Goal: Download file/media

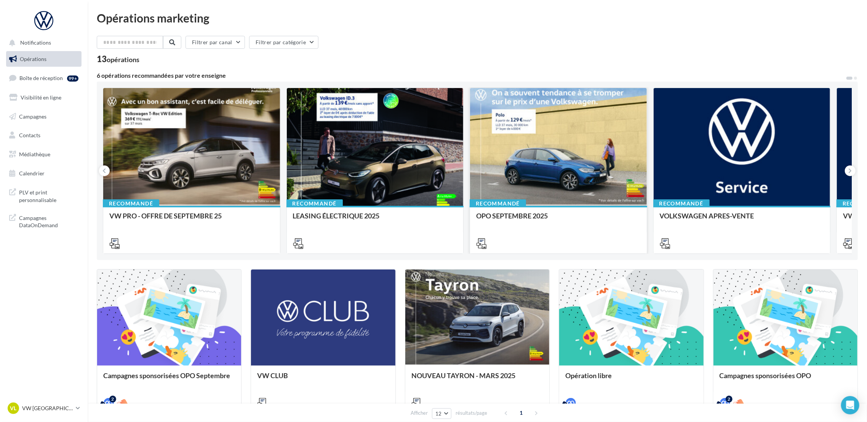
click at [482, 240] on icon at bounding box center [481, 243] width 11 height 11
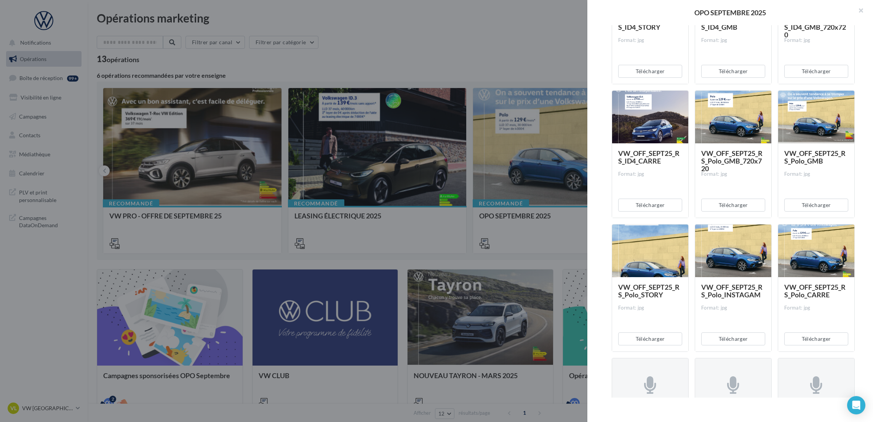
scroll to position [1103, 0]
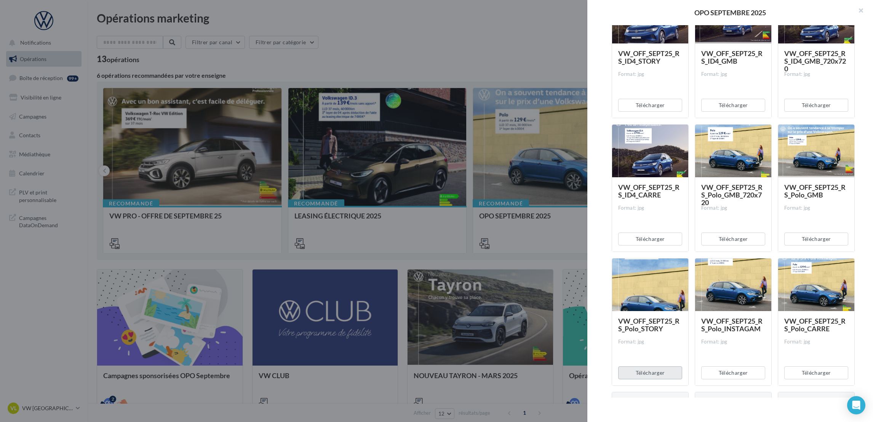
click at [661, 371] on button "Télécharger" at bounding box center [650, 372] width 64 height 13
click at [733, 374] on button "Télécharger" at bounding box center [733, 372] width 64 height 13
click at [805, 375] on button "Télécharger" at bounding box center [816, 372] width 64 height 13
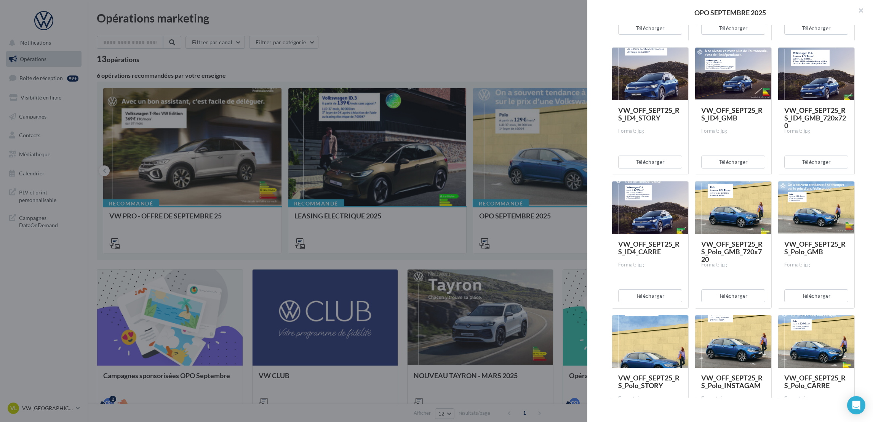
scroll to position [1046, 0]
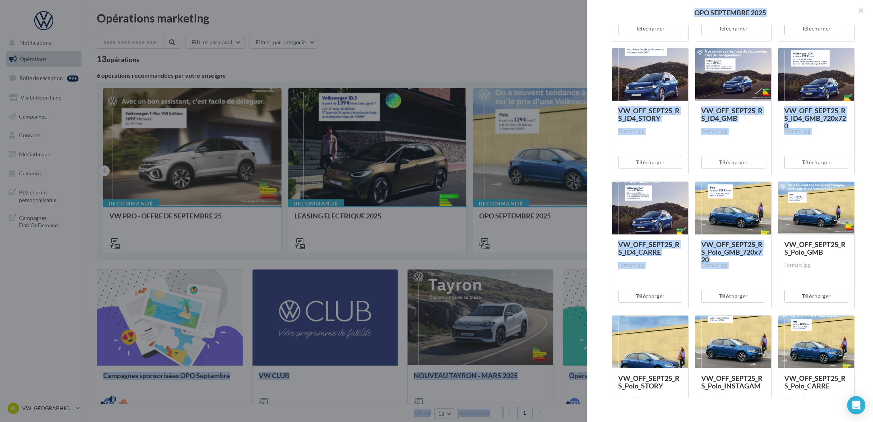
click at [873, 245] on html "Notifications Opérations Boîte de réception 99+ Visibilité en ligne Campagnes C…" at bounding box center [436, 211] width 873 height 422
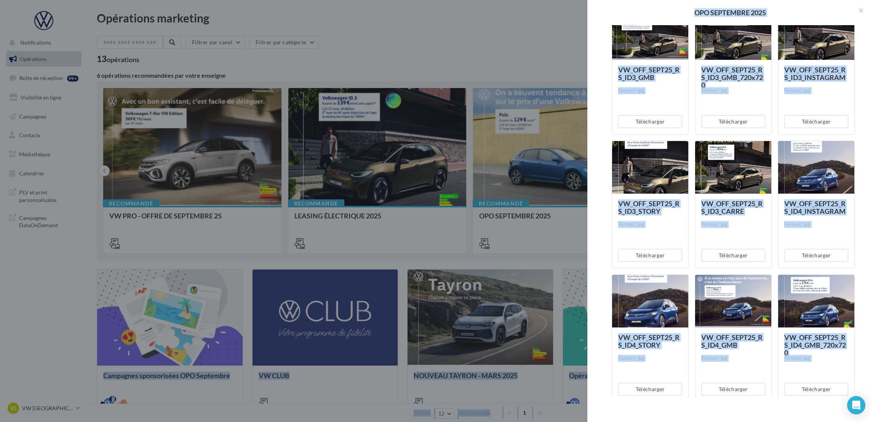
scroll to position [817, 0]
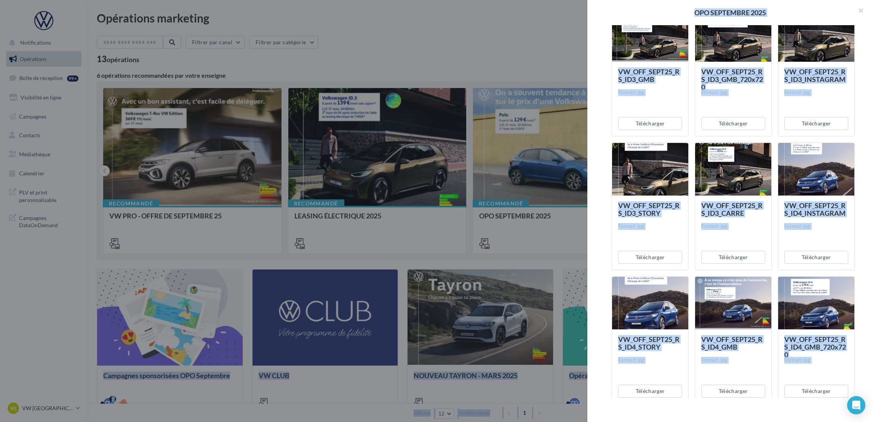
click at [867, 269] on div "Description Non renseignée Offre du mois VN Document Documents liés à la campag…" at bounding box center [733, 211] width 292 height 372
click at [859, 261] on div "Description Non renseignée Offre du mois VN Document Documents liés à la campag…" at bounding box center [733, 211] width 292 height 372
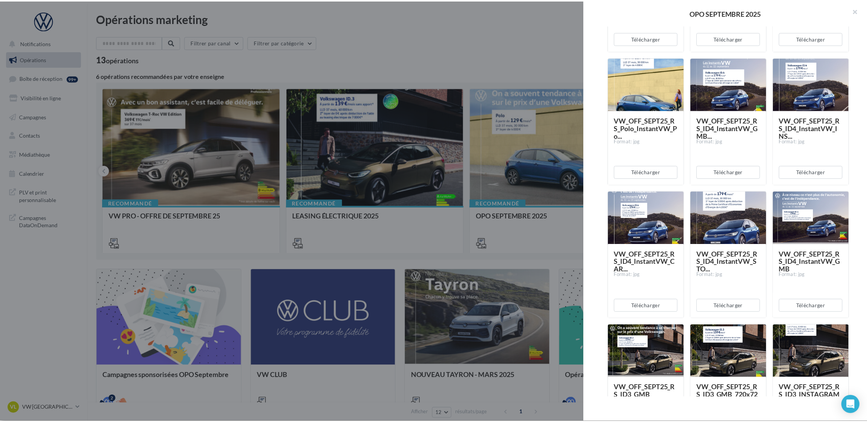
scroll to position [514, 0]
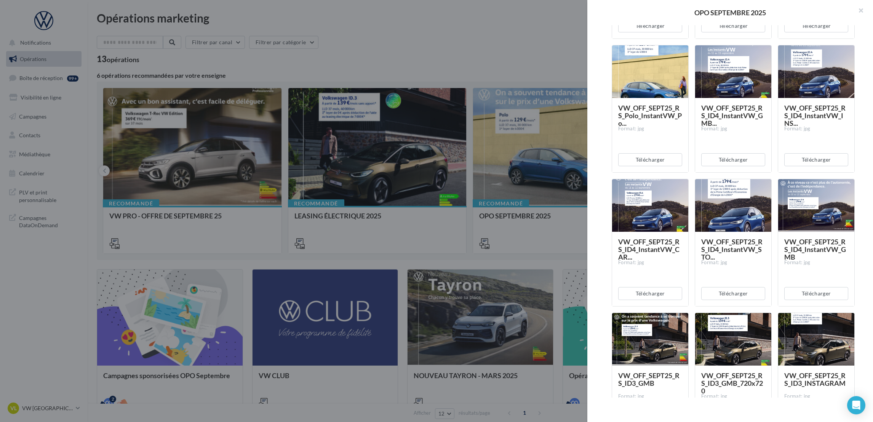
click at [810, 244] on span "VW_OFF_SEPT25_RS_ID4_InstantVW_GMB" at bounding box center [815, 249] width 62 height 24
click at [798, 217] on div at bounding box center [816, 205] width 76 height 53
click at [796, 246] on span "VW_OFF_SEPT25_RS_ID4_InstantVW_GMB" at bounding box center [815, 249] width 62 height 24
click at [815, 290] on button "Télécharger" at bounding box center [816, 293] width 64 height 13
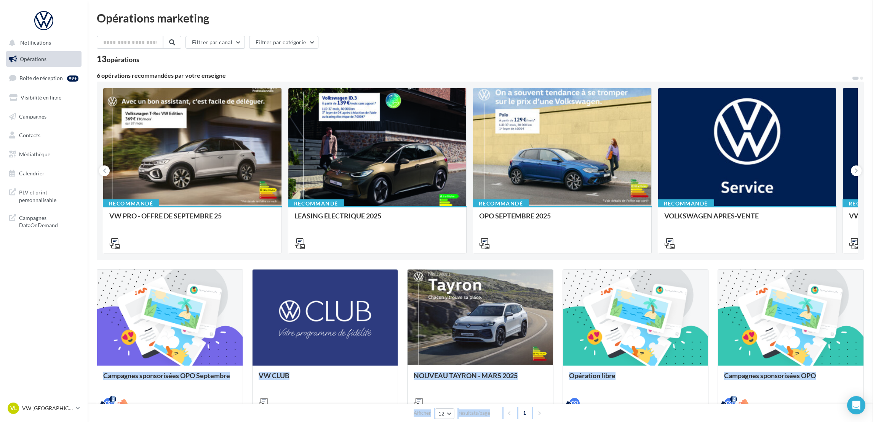
click at [0, 401] on html "Notifications Opérations Boîte de réception 99+ Visibilité en ligne Campagnes C…" at bounding box center [436, 211] width 873 height 422
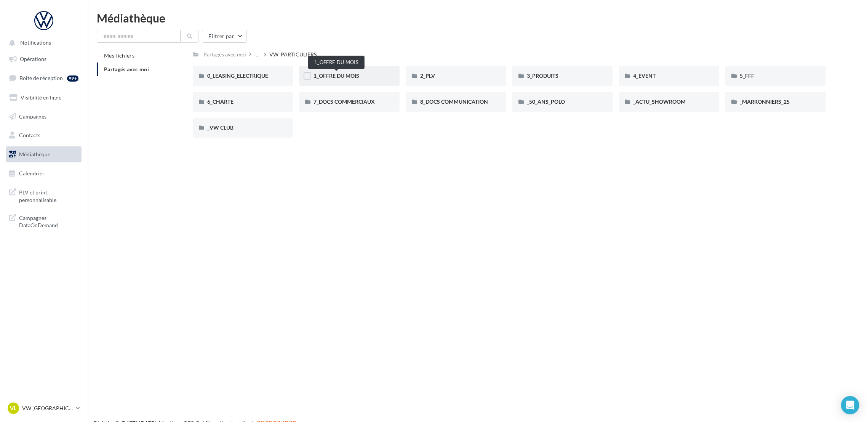
click at [350, 73] on span "1_OFFRE DU MOIS" at bounding box center [337, 75] width 46 height 6
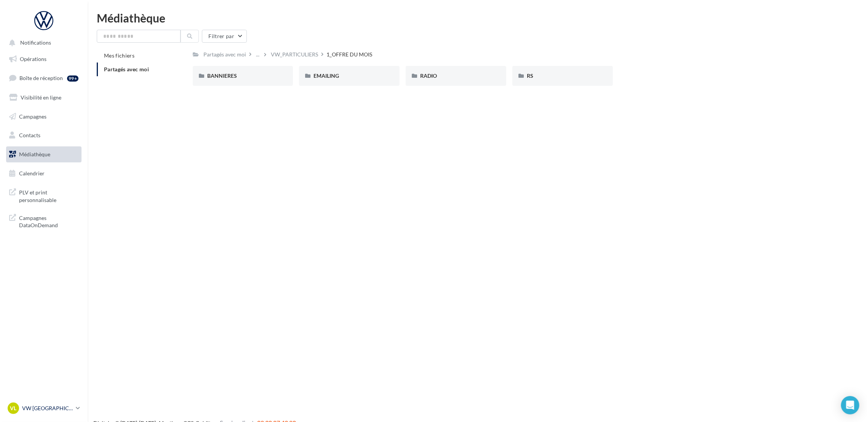
click at [70, 410] on p "VW [GEOGRAPHIC_DATA]" at bounding box center [47, 408] width 51 height 8
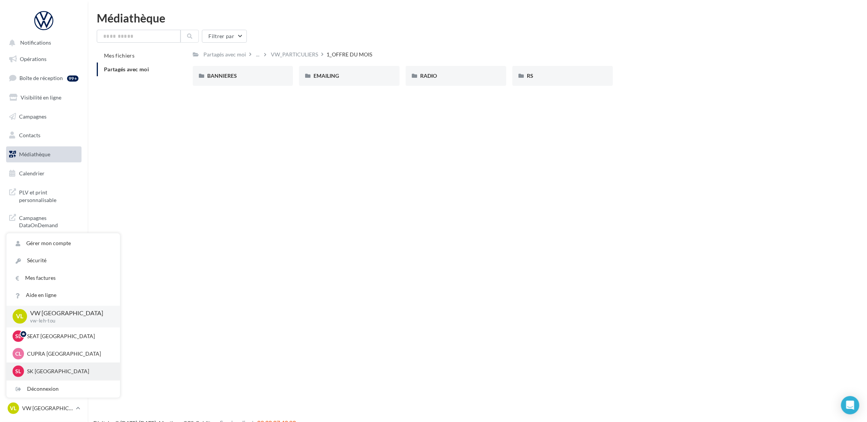
click at [60, 370] on p "SK LE HAVRE" at bounding box center [69, 371] width 84 height 8
